Goal: Task Accomplishment & Management: Manage account settings

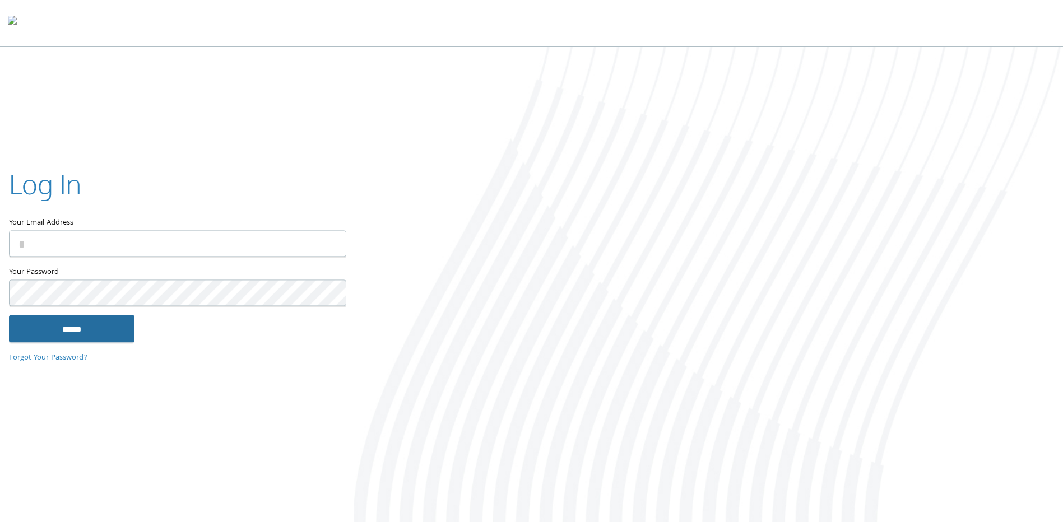
type input "**********"
click at [109, 320] on input "******" at bounding box center [71, 328] width 125 height 27
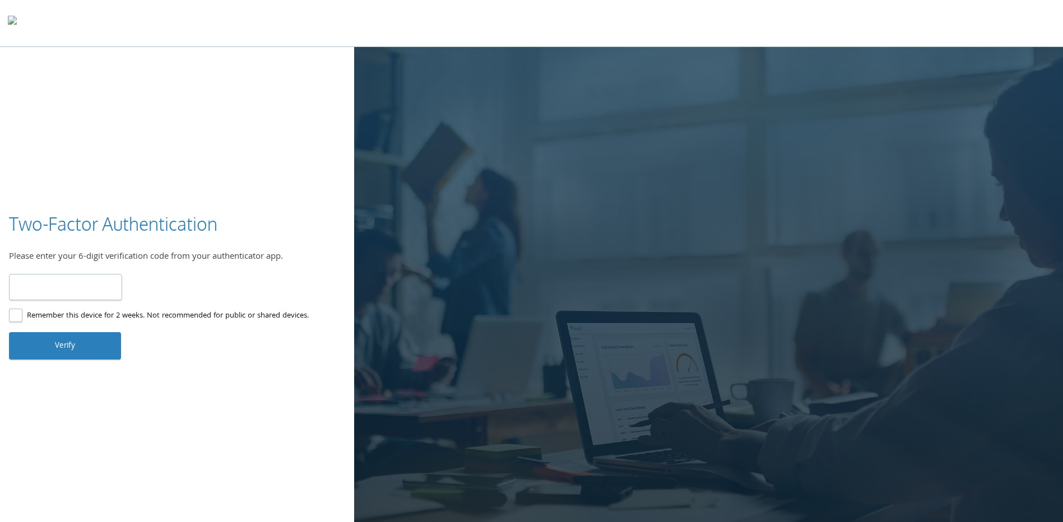
type input "******"
